Goal: Information Seeking & Learning: Find specific fact

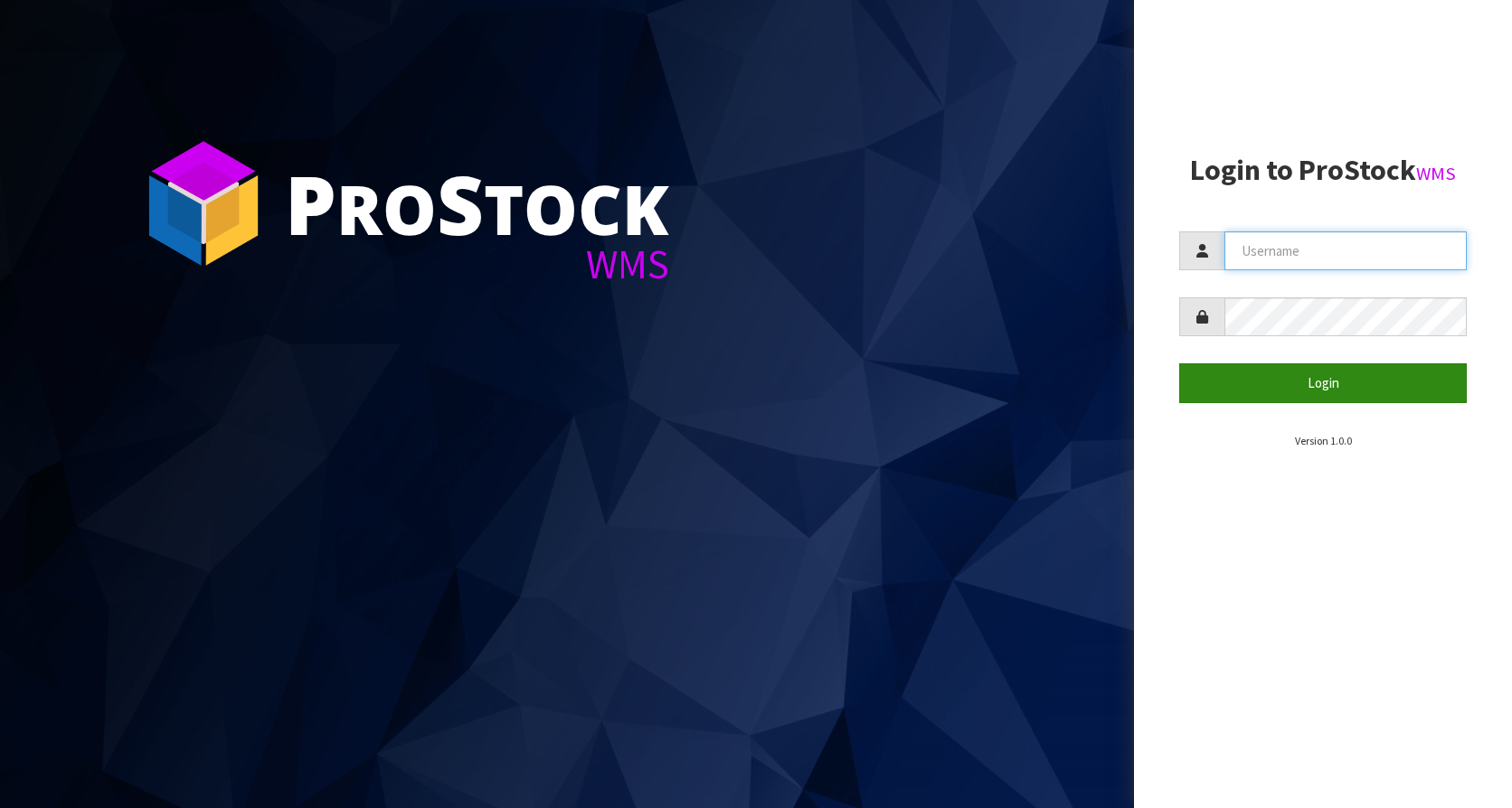
type input "KitchenAid"
click at [1310, 388] on button "Login" at bounding box center [1323, 383] width 287 height 39
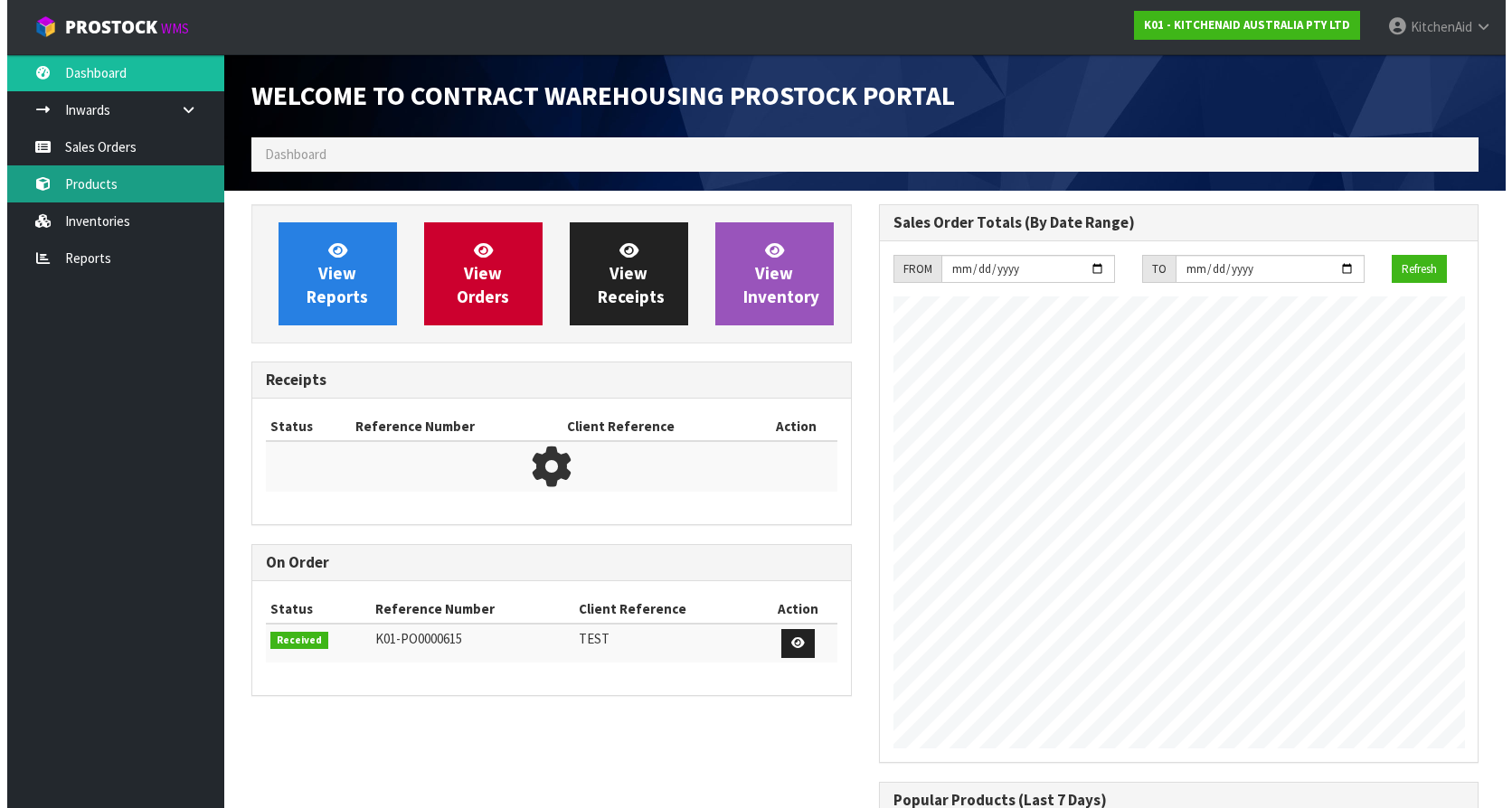
scroll to position [1003, 626]
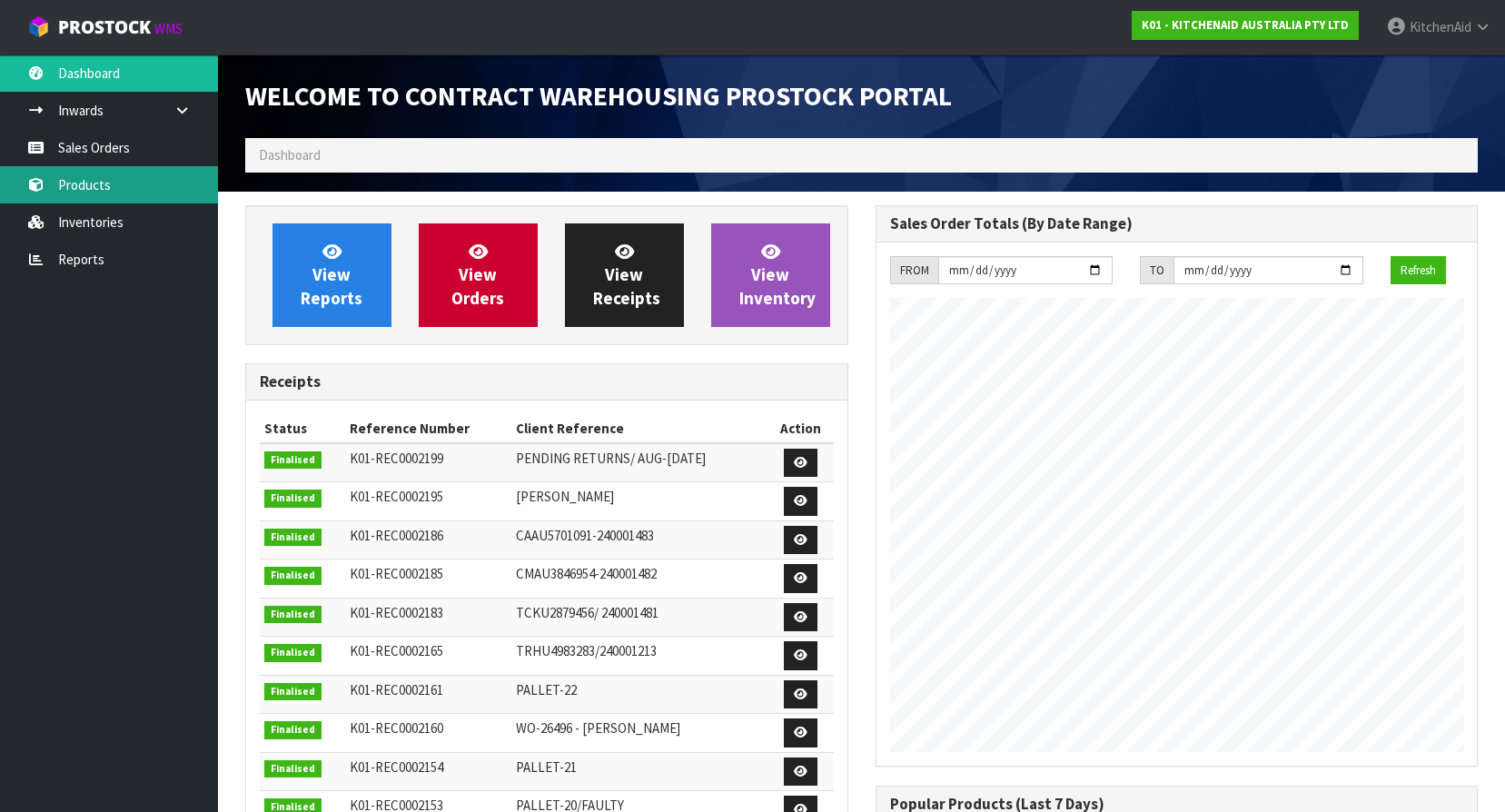
click at [77, 198] on link "Products" at bounding box center [109, 185] width 218 height 37
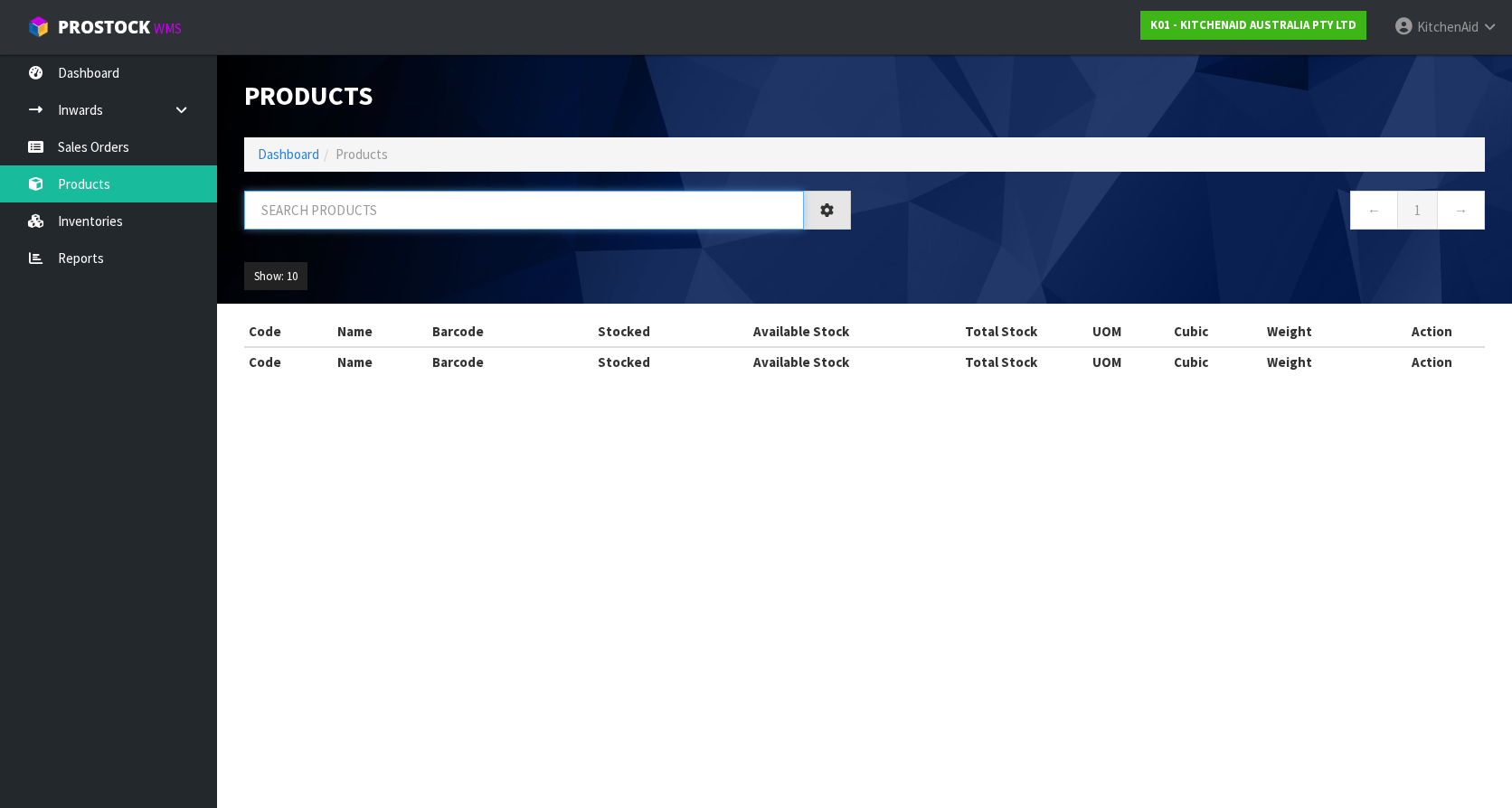
click at [399, 216] on input "text" at bounding box center [524, 211] width 559 height 39
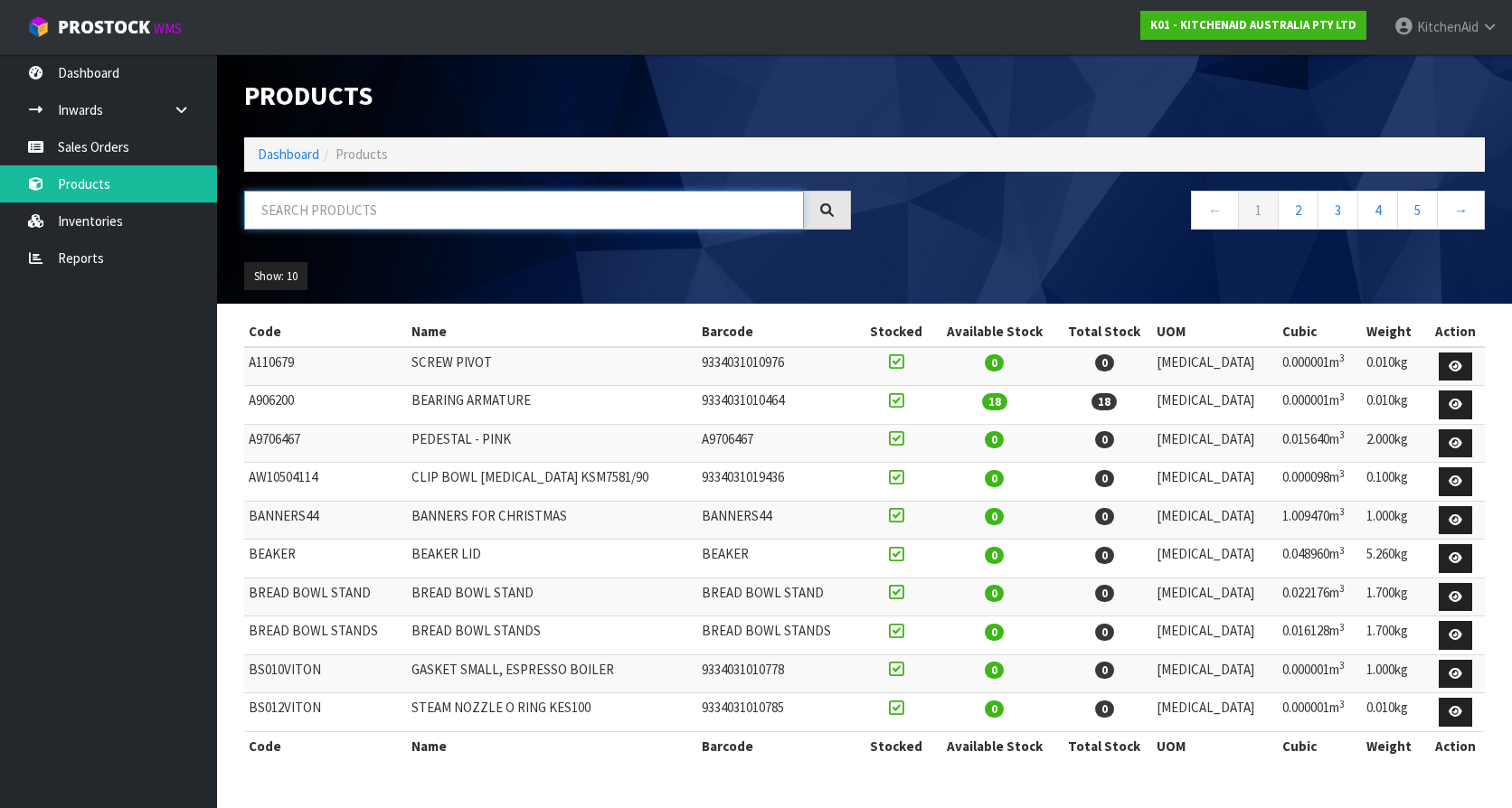
paste input "W11555367"
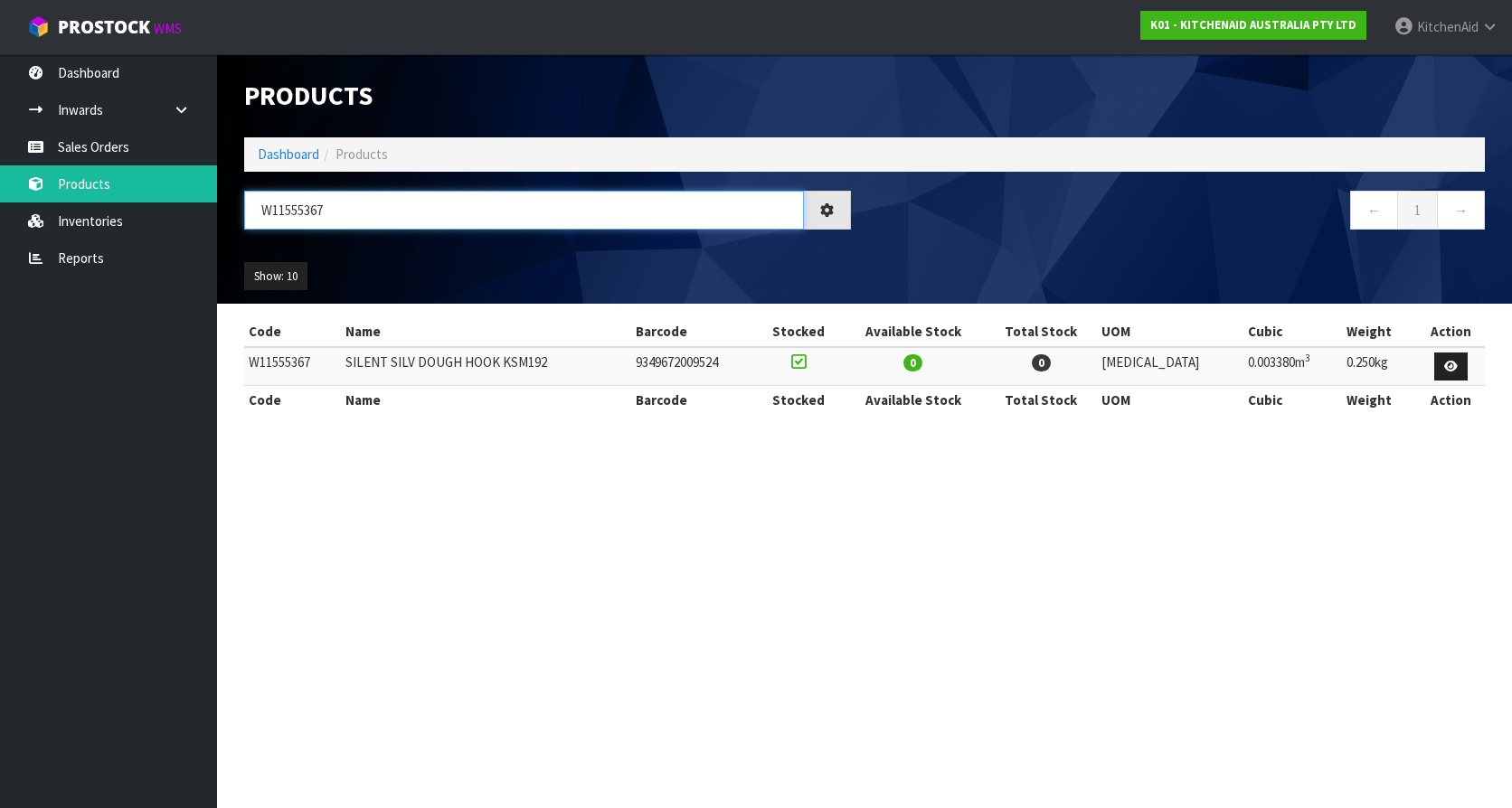
drag, startPoint x: 352, startPoint y: 206, endPoint x: 239, endPoint y: 213, distance: 113.2
click at [239, 213] on div "W11555367" at bounding box center [547, 217] width 634 height 52
paste input "K45DH"
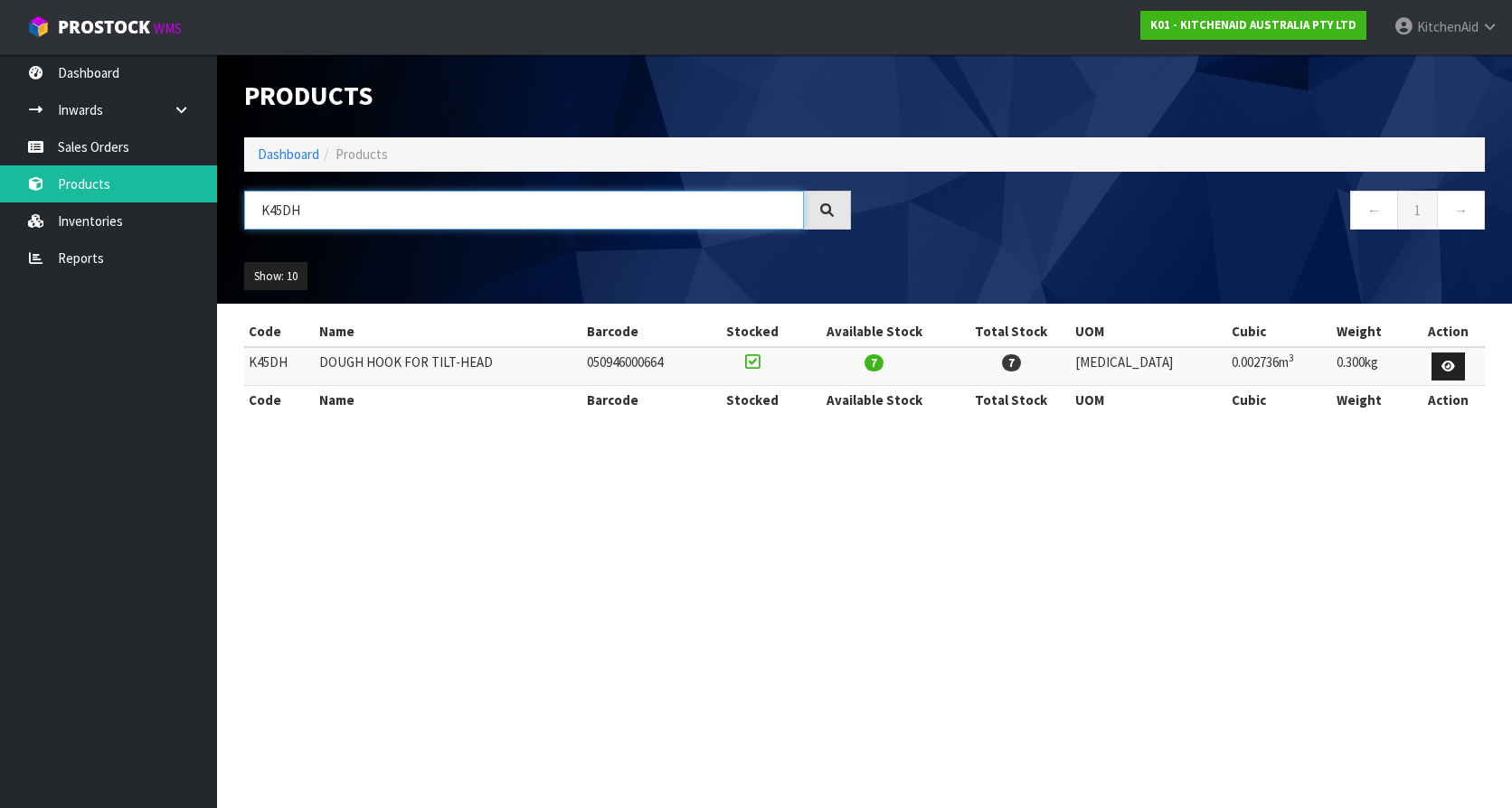
drag, startPoint x: 315, startPoint y: 209, endPoint x: 233, endPoint y: 210, distance: 82.0
click at [233, 210] on div "K45DH" at bounding box center [547, 217] width 634 height 52
paste input "5KHM926AAC"
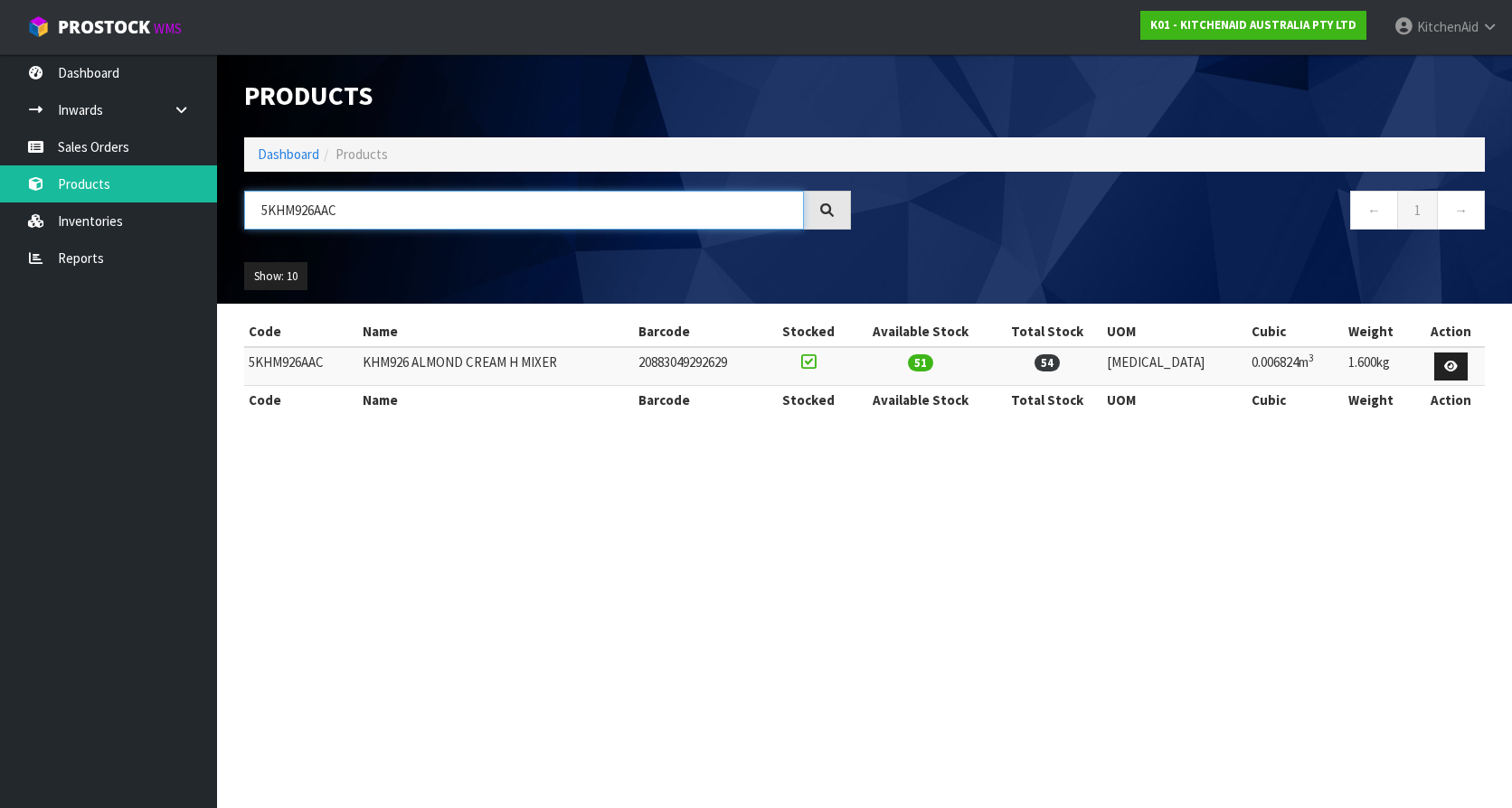
drag, startPoint x: 371, startPoint y: 210, endPoint x: 218, endPoint y: 208, distance: 153.0
click at [218, 208] on header "Products Import Products Drop file here to import csv template Dashboard Produc…" at bounding box center [864, 179] width 1295 height 250
paste input "K45SBWH"
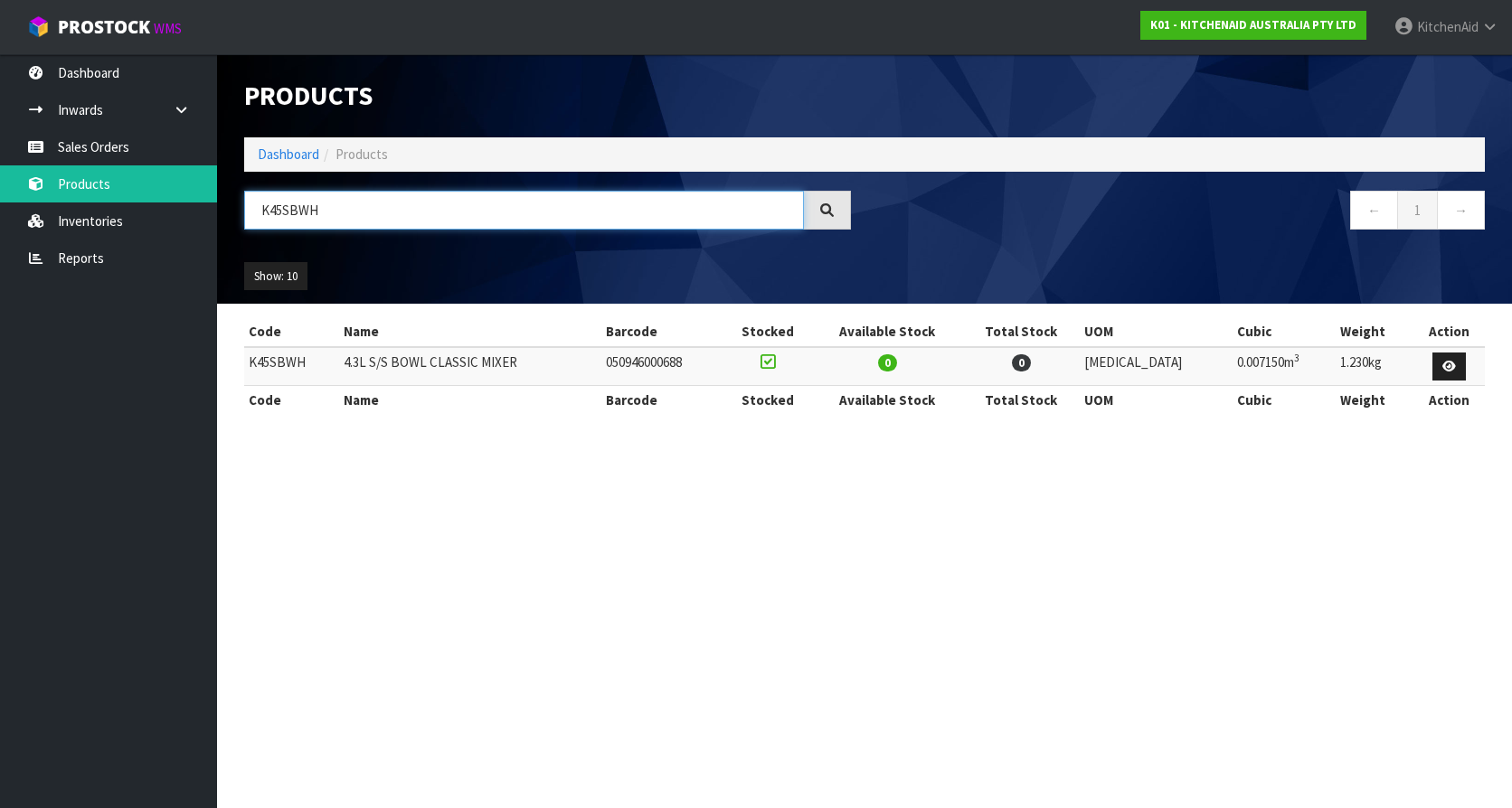
drag, startPoint x: 351, startPoint y: 212, endPoint x: 228, endPoint y: 199, distance: 123.7
click at [228, 199] on header "Products Import Products Drop file here to import csv template Dashboard Produc…" at bounding box center [864, 179] width 1295 height 250
paste input "5THSBP"
type input "K5THSBP"
